Goal: Find specific page/section: Find specific page/section

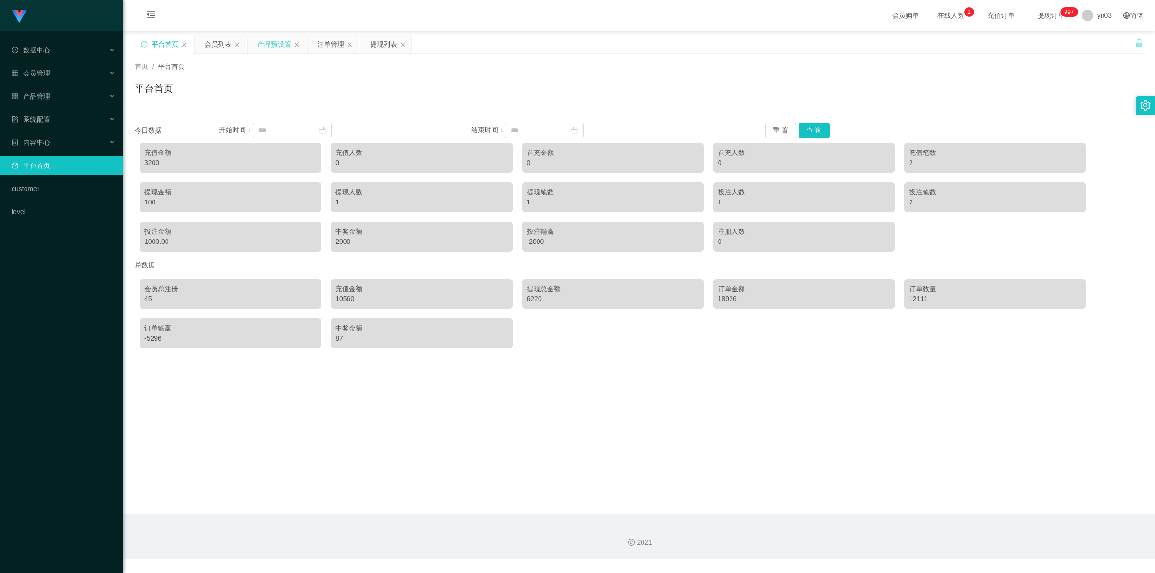
click at [272, 44] on div "产品预设置" at bounding box center [275, 44] width 34 height 18
